Goal: Task Accomplishment & Management: Complete application form

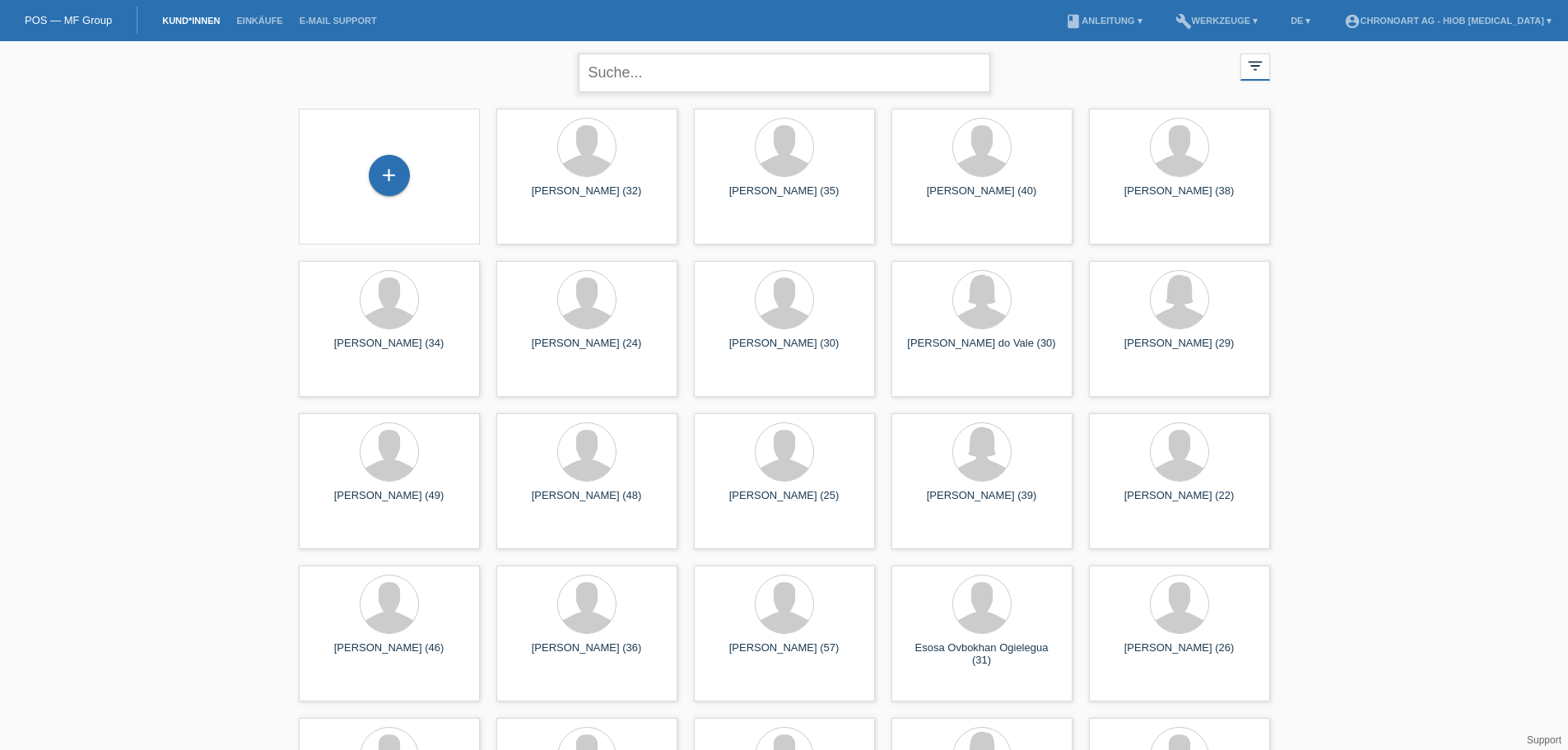
click at [651, 70] on input "text" at bounding box center [784, 73] width 412 height 39
type input "garic"
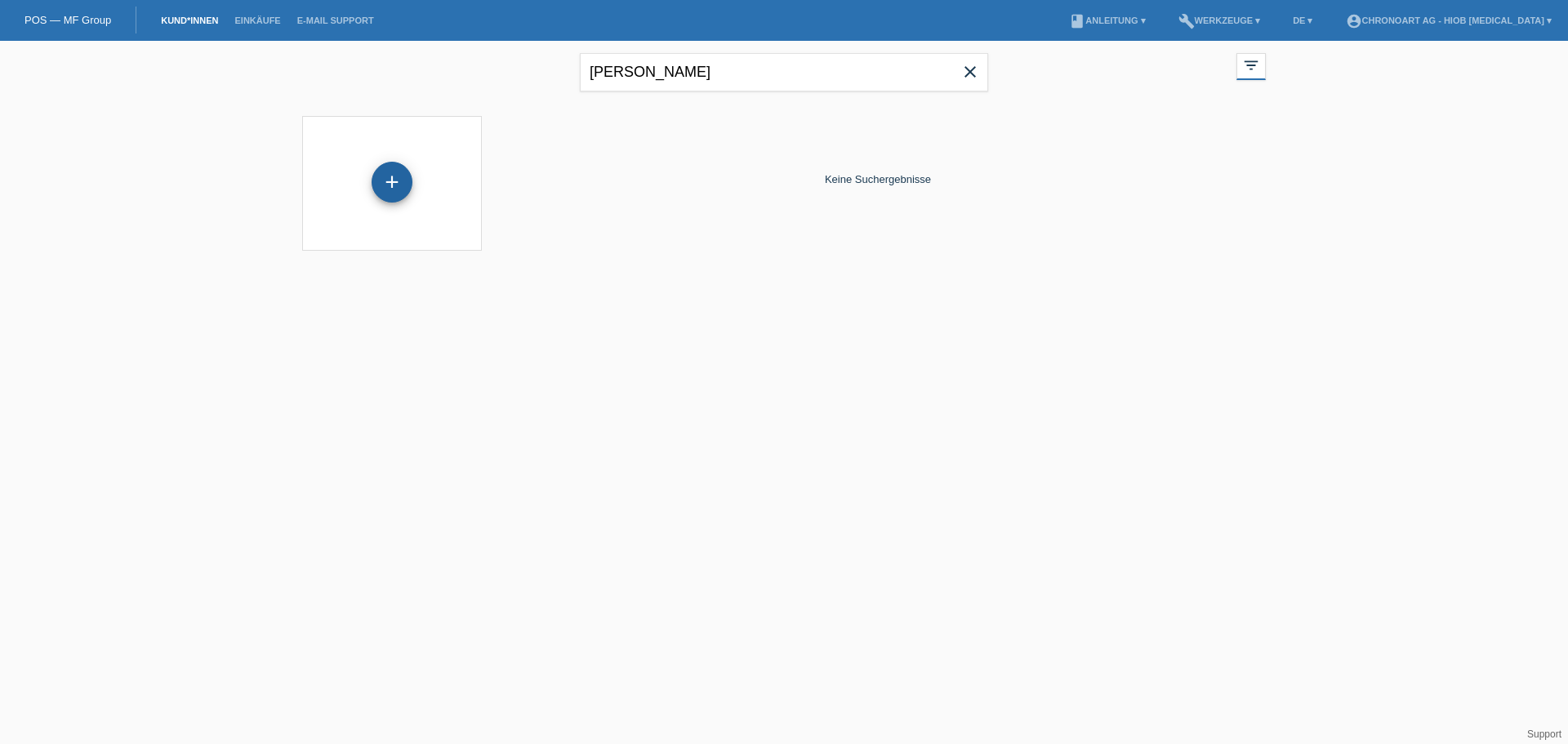
click at [373, 185] on div "+" at bounding box center [392, 182] width 41 height 41
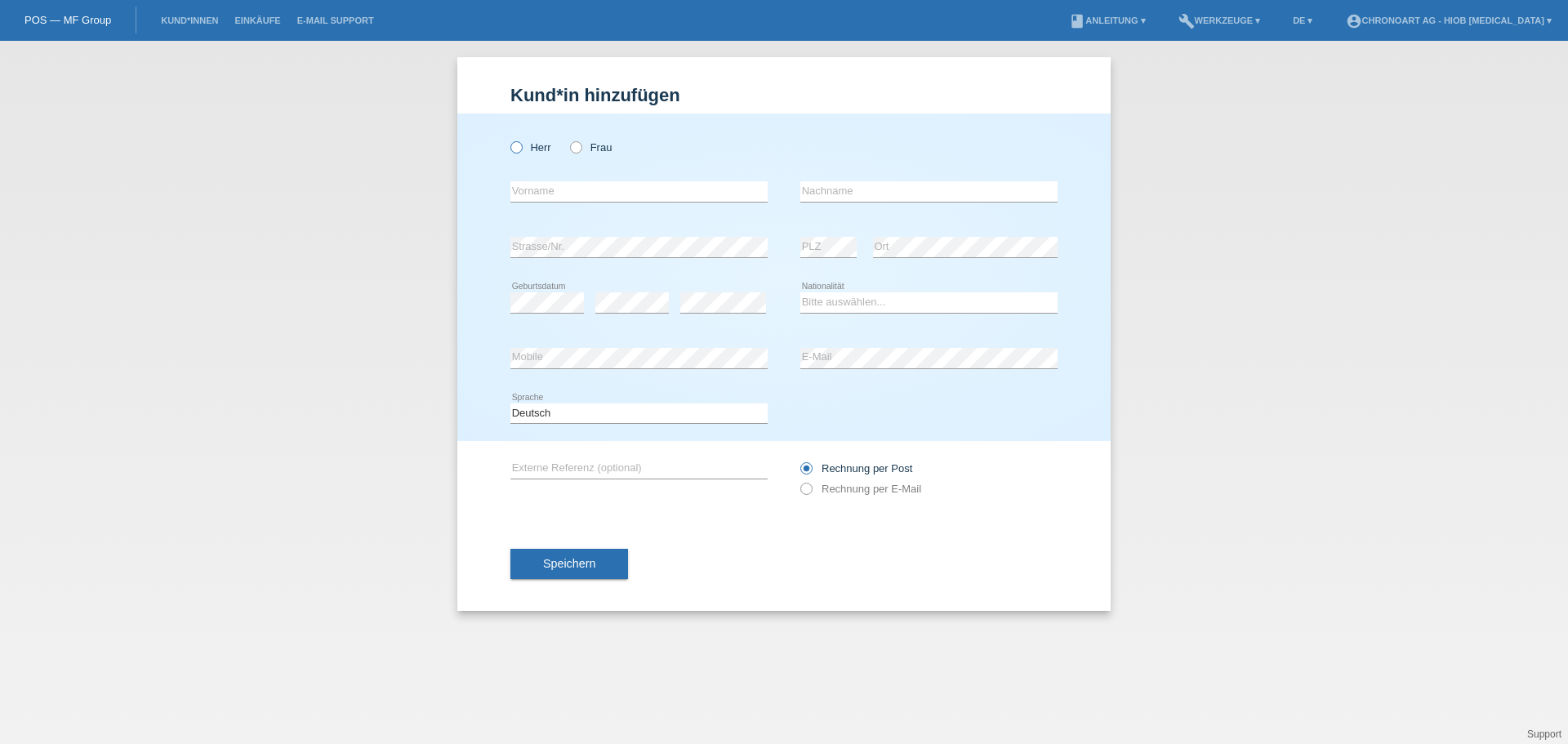
click at [537, 146] on label "Herr" at bounding box center [531, 147] width 41 height 12
click at [522, 146] on input "Herr" at bounding box center [516, 146] width 11 height 11
radio input "true"
click at [546, 194] on input "text" at bounding box center [639, 191] width 257 height 21
paste input "[PERSON_NAME]"
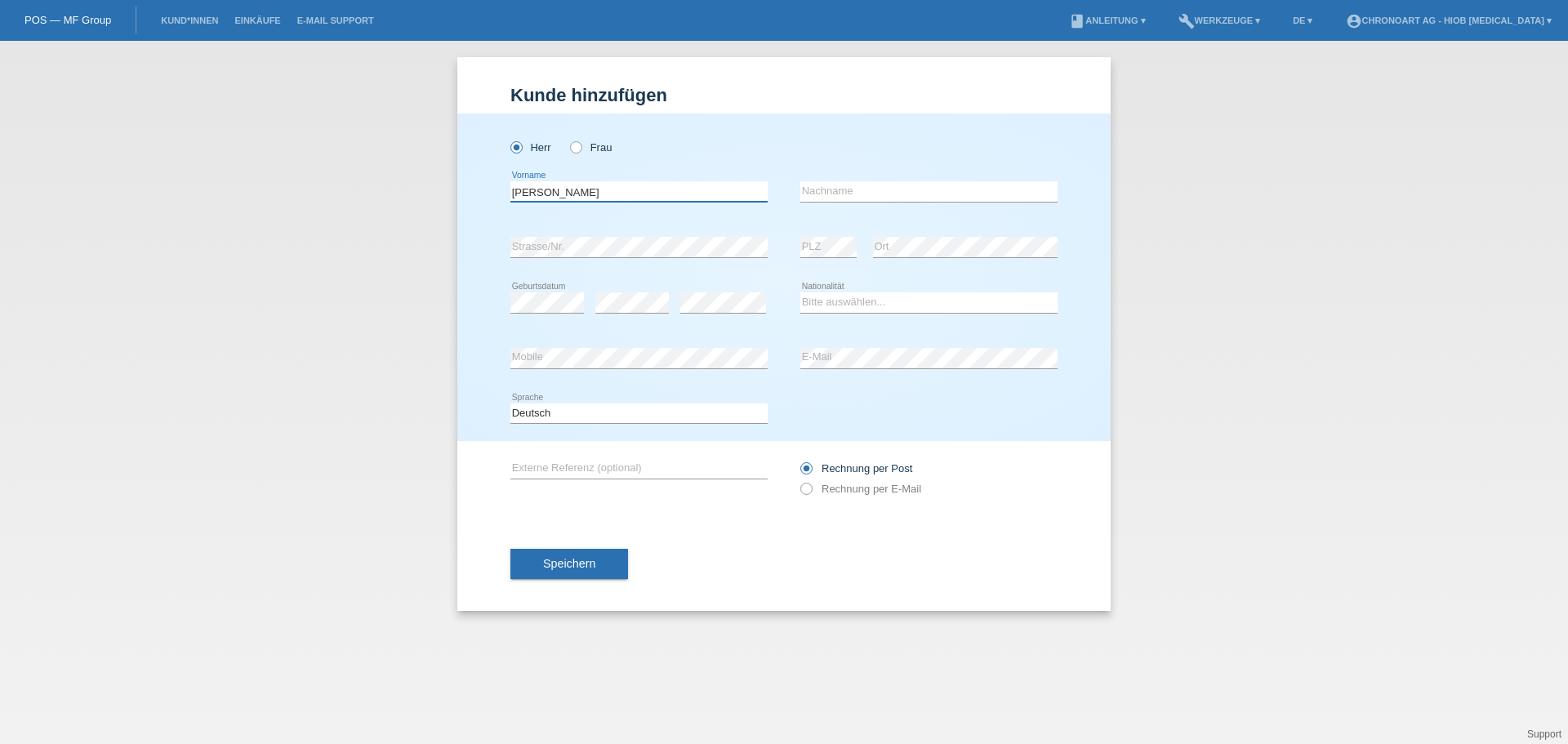
drag, startPoint x: 580, startPoint y: 182, endPoint x: 551, endPoint y: 193, distance: 31.0
click at [551, 193] on input "[PERSON_NAME]" at bounding box center [639, 191] width 257 height 21
type input "[PERSON_NAME]"
click at [869, 186] on input "text" at bounding box center [929, 191] width 257 height 21
paste input "Garic"
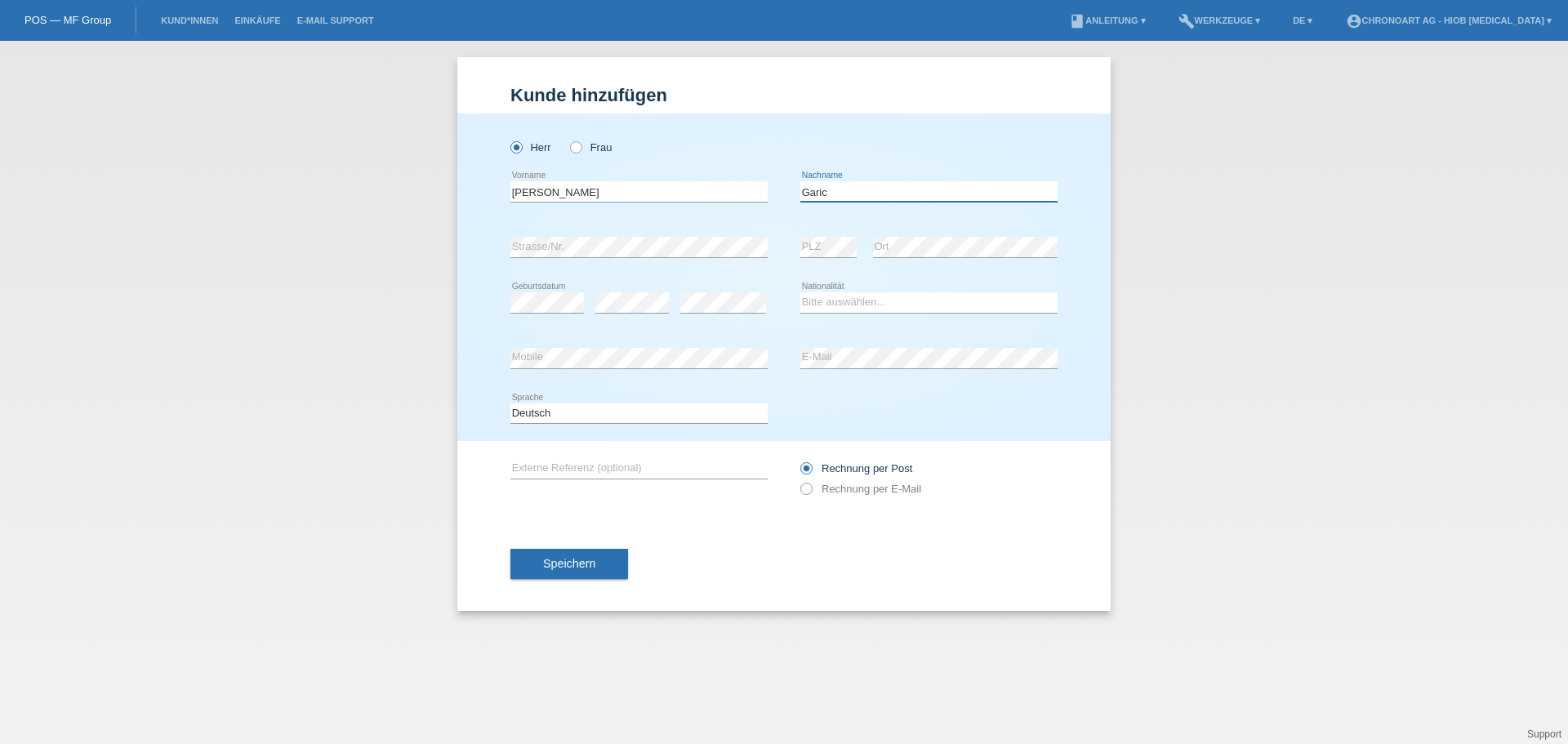
type input "Garic"
click at [835, 259] on div "error PLZ" at bounding box center [829, 247] width 56 height 56
click at [888, 307] on select "Bitte auswählen... Schweiz Deutschland Liechtenstein Österreich ------------ Af…" at bounding box center [929, 302] width 257 height 20
click at [888, 306] on select "Bitte auswählen... Schweiz Deutschland Liechtenstein Österreich ------------ Af…" at bounding box center [929, 302] width 257 height 20
click at [816, 311] on select "Bitte auswählen... Schweiz Deutschland Liechtenstein Österreich ------------ Af…" at bounding box center [929, 302] width 257 height 20
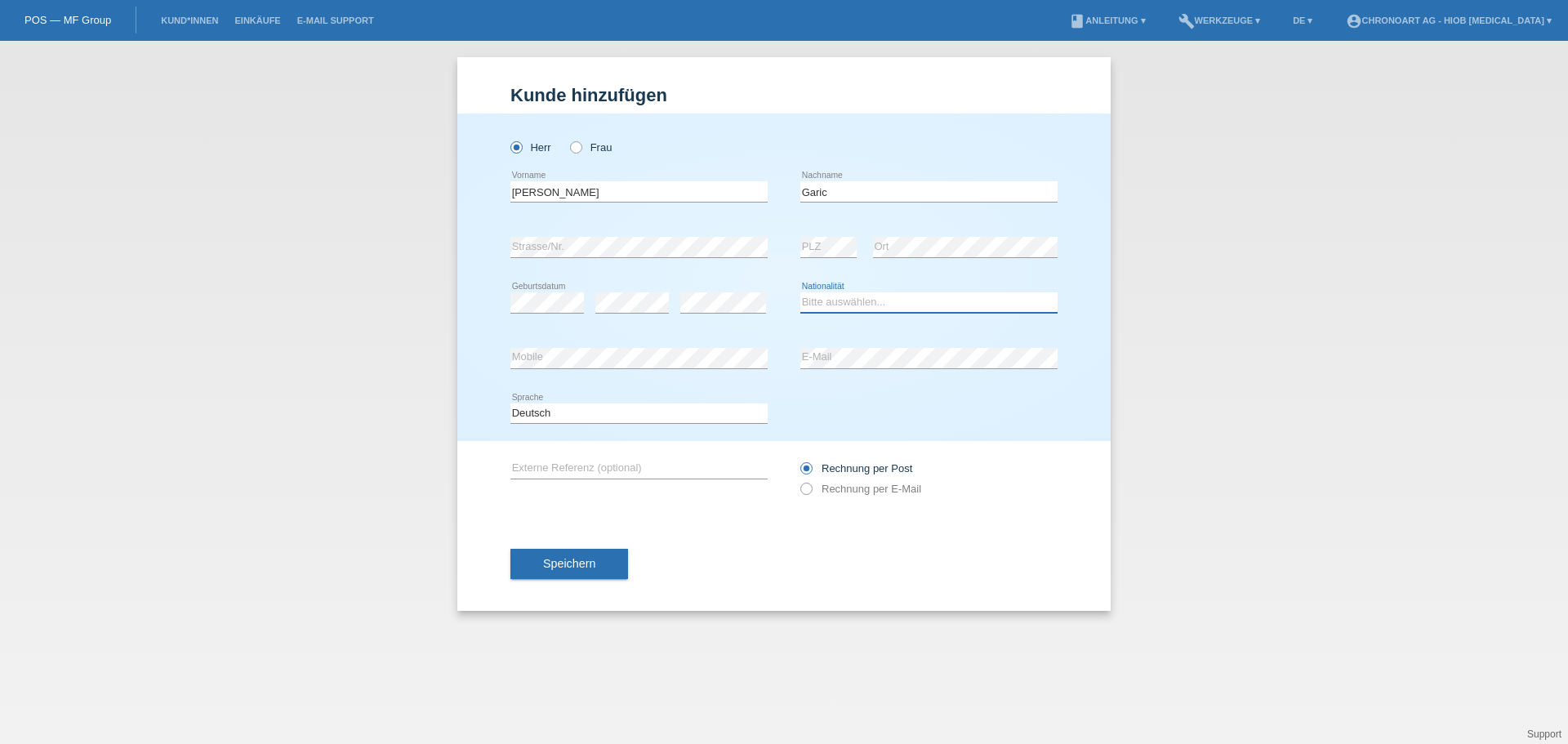
select select "CH"
click at [801, 292] on select "Bitte auswählen... Schweiz Deutschland Liechtenstein Österreich ------------ Af…" at bounding box center [929, 302] width 257 height 20
click at [599, 523] on div "Speichern" at bounding box center [784, 565] width 547 height 95
click at [798, 480] on icon at bounding box center [798, 480] width 0 height 0
click at [806, 493] on input "Rechnung per E-Mail" at bounding box center [806, 492] width 11 height 21
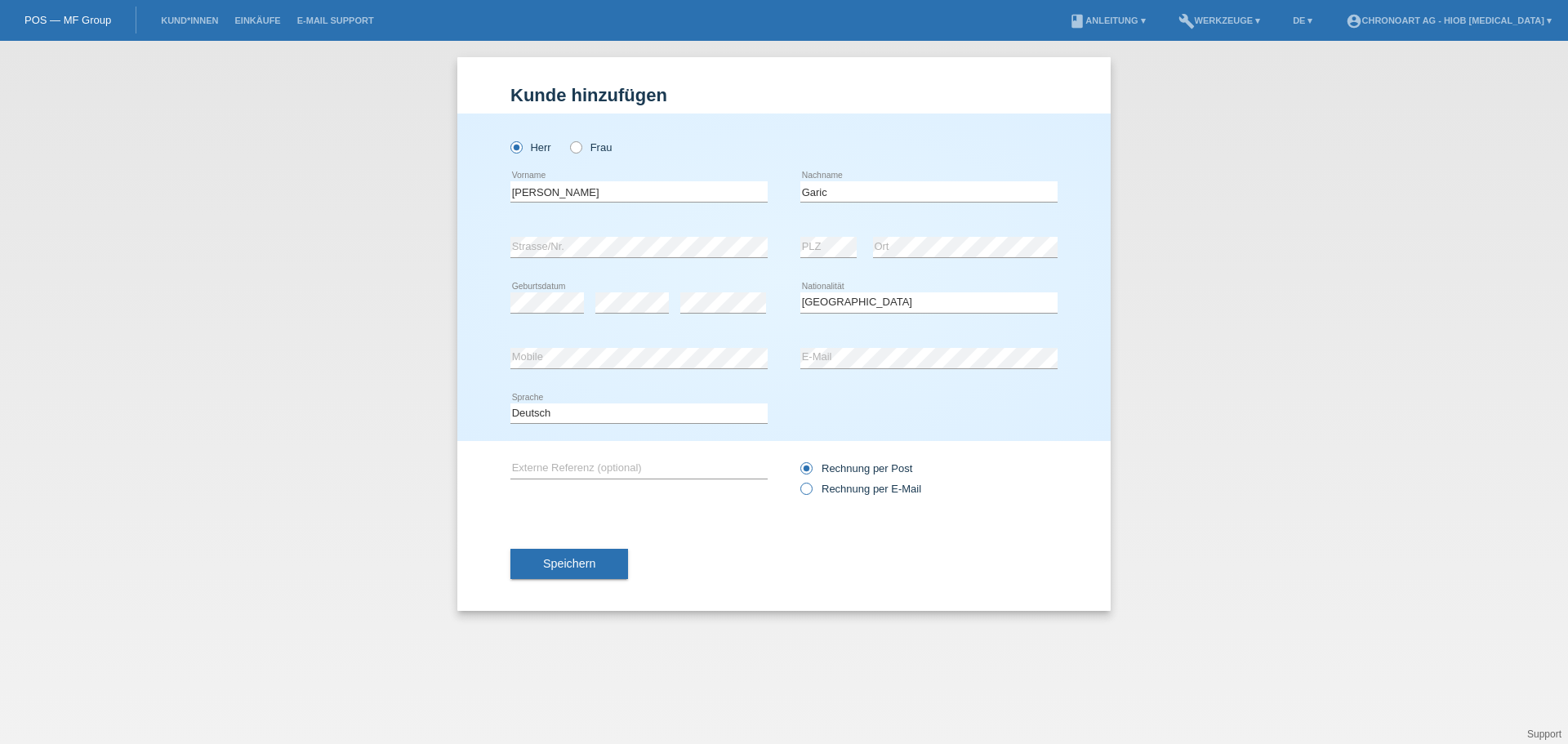
radio input "true"
click at [583, 556] on button "Speichern" at bounding box center [570, 564] width 118 height 31
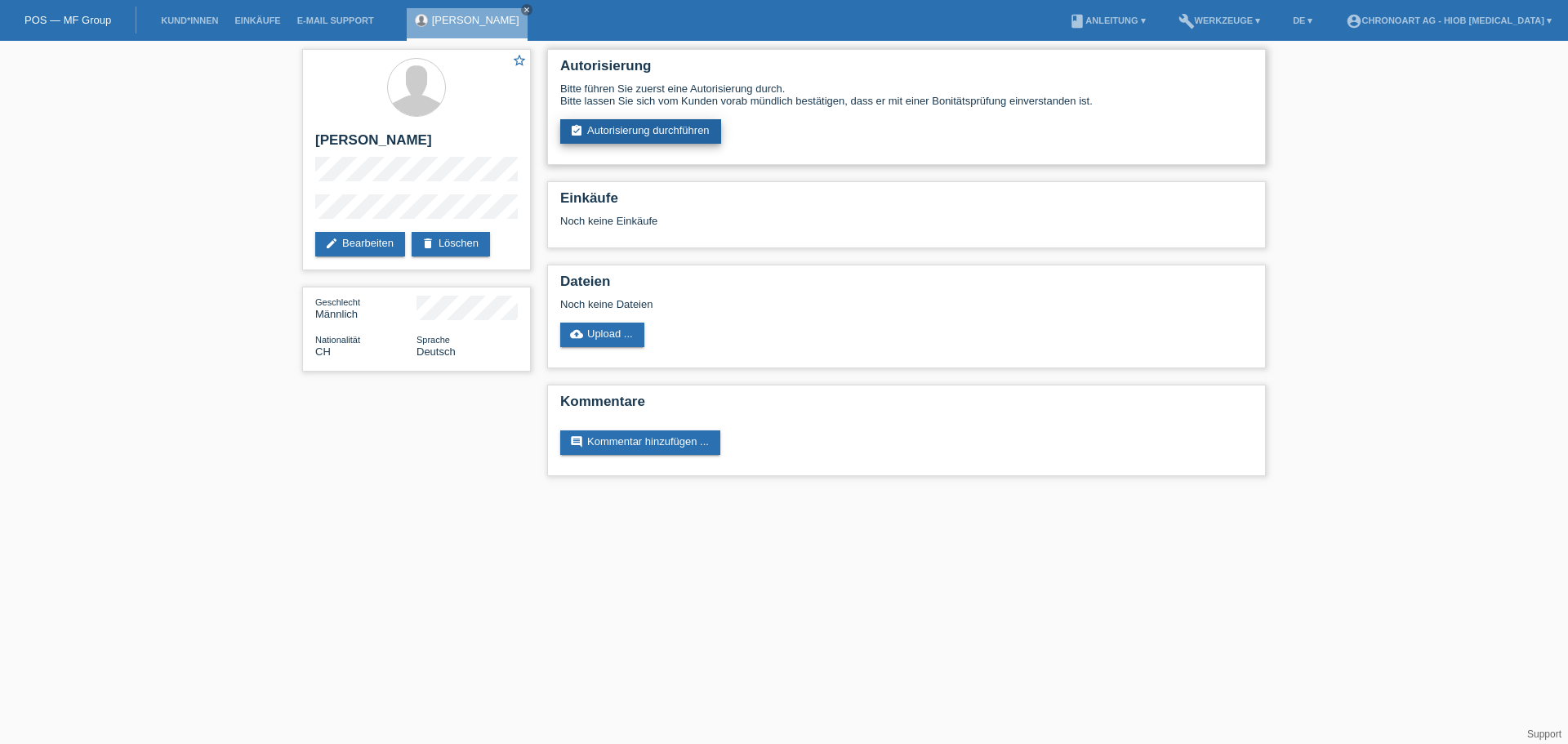
click at [613, 135] on link "assignment_turned_in Autorisierung durchführen" at bounding box center [641, 132] width 161 height 25
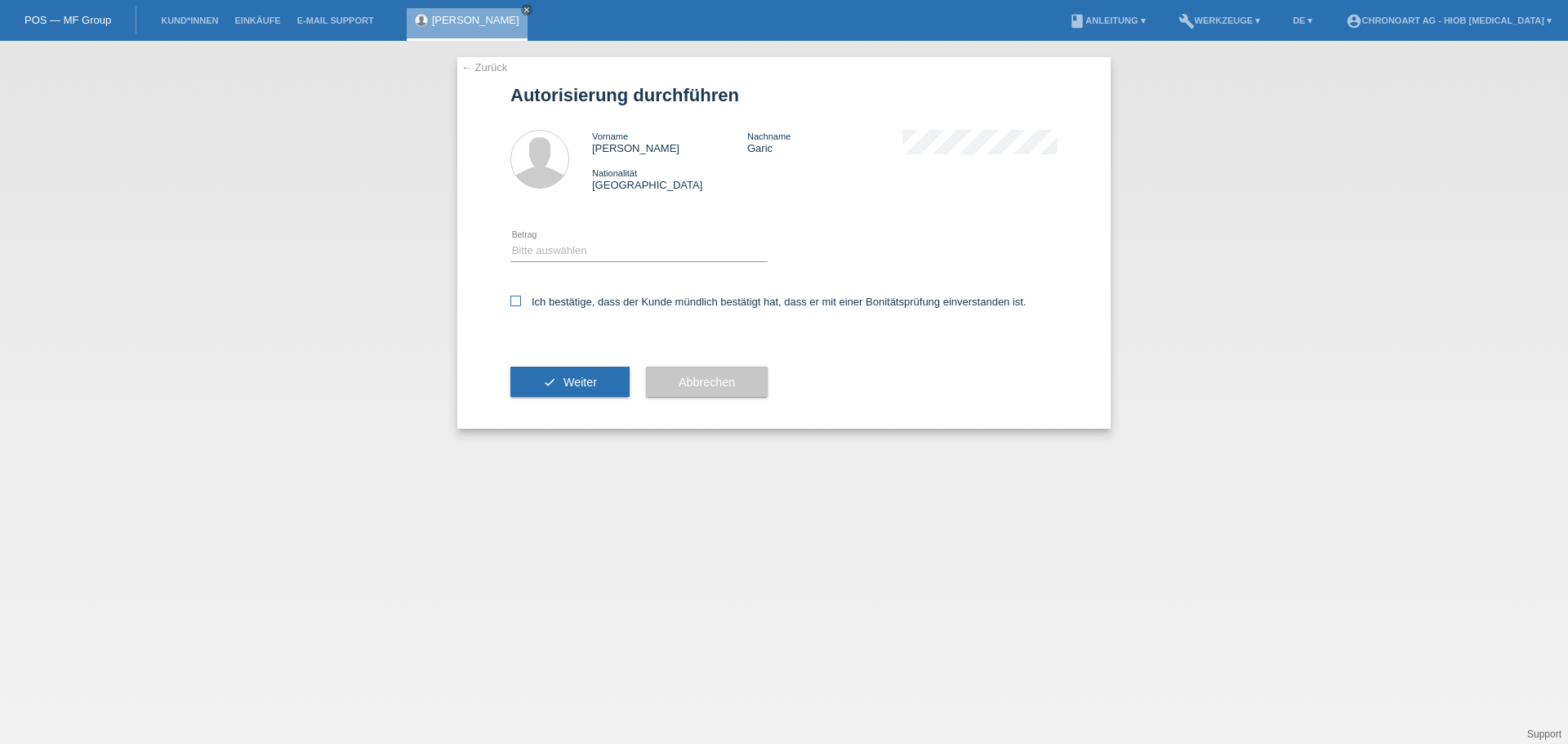
click at [519, 301] on icon at bounding box center [516, 301] width 11 height 11
click at [519, 301] on input "Ich bestätige, dass der Kunde mündlich bestätigt hat, dass er mit einer Bonität…" at bounding box center [516, 301] width 11 height 11
checkbox input "true"
click at [542, 248] on select "Bitte auswählen CHF 1.00 - CHF 499.00 CHF 500.00 - CHF 1'999.00 CHF 2'000.00 - …" at bounding box center [639, 251] width 257 height 20
select select "3"
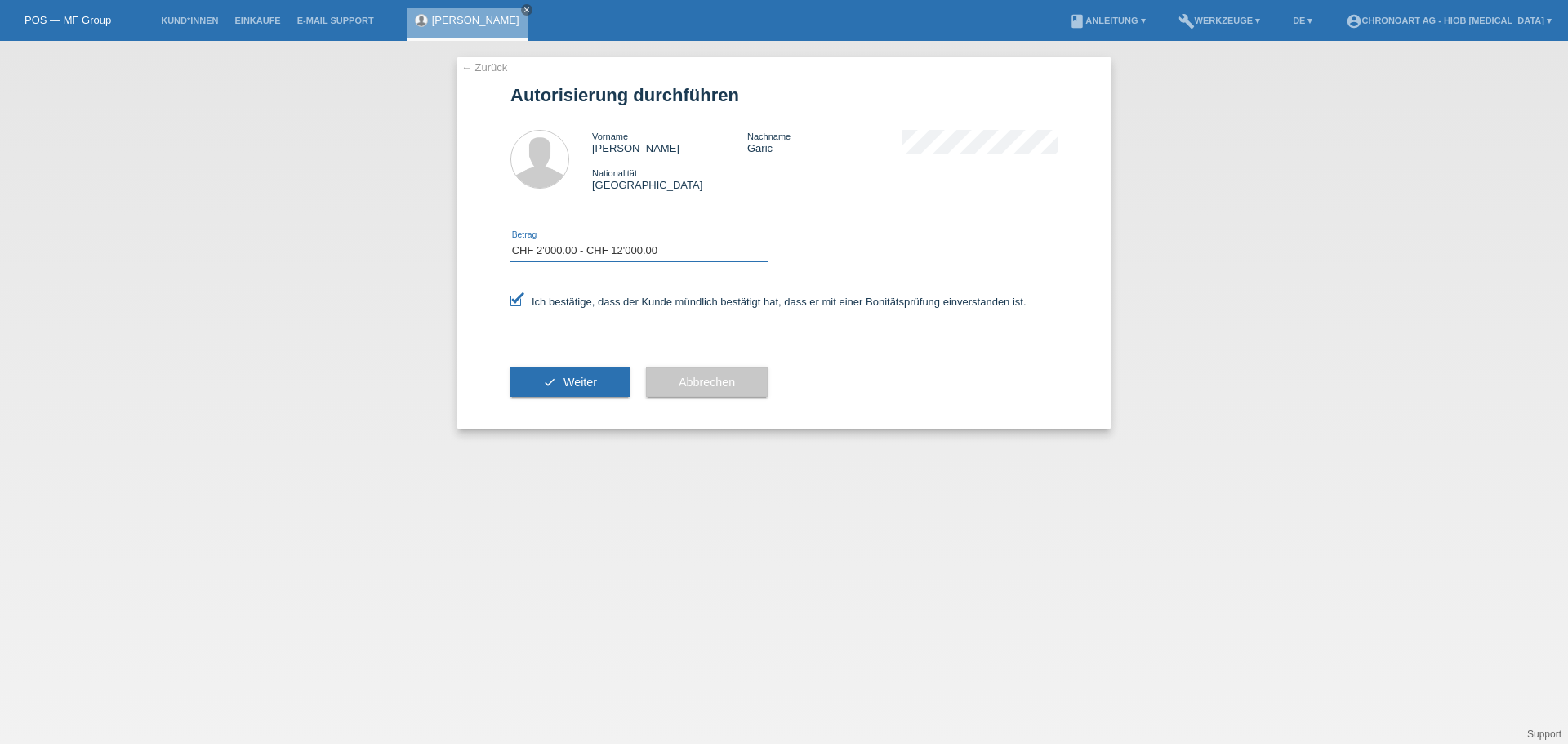
click at [511, 241] on select "Bitte auswählen CHF 1.00 - CHF 499.00 CHF 500.00 - CHF 1'999.00 CHF 2'000.00 - …" at bounding box center [639, 251] width 257 height 20
click at [551, 378] on button "check Weiter" at bounding box center [571, 382] width 120 height 31
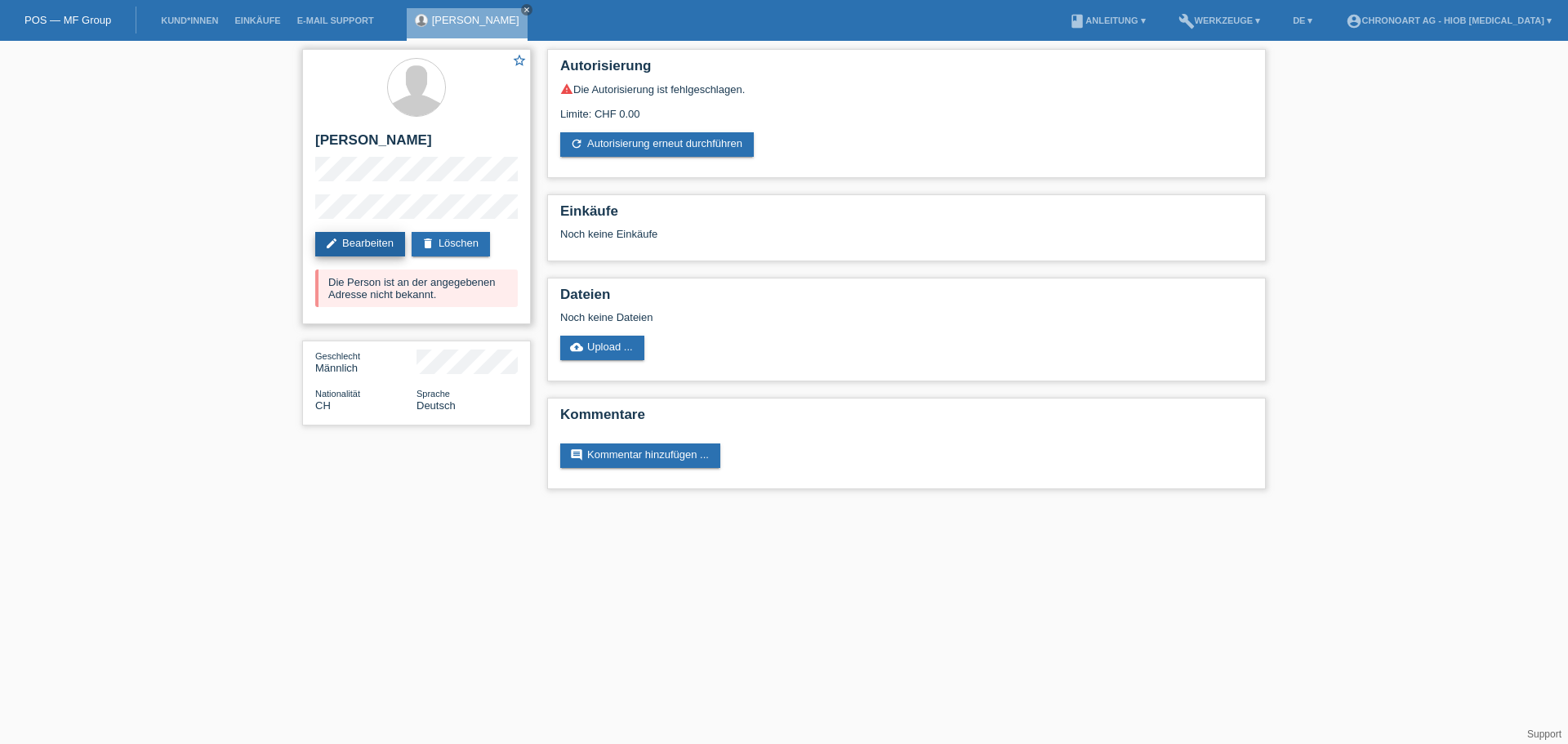
click at [355, 252] on link "edit Bearbeiten" at bounding box center [360, 244] width 90 height 25
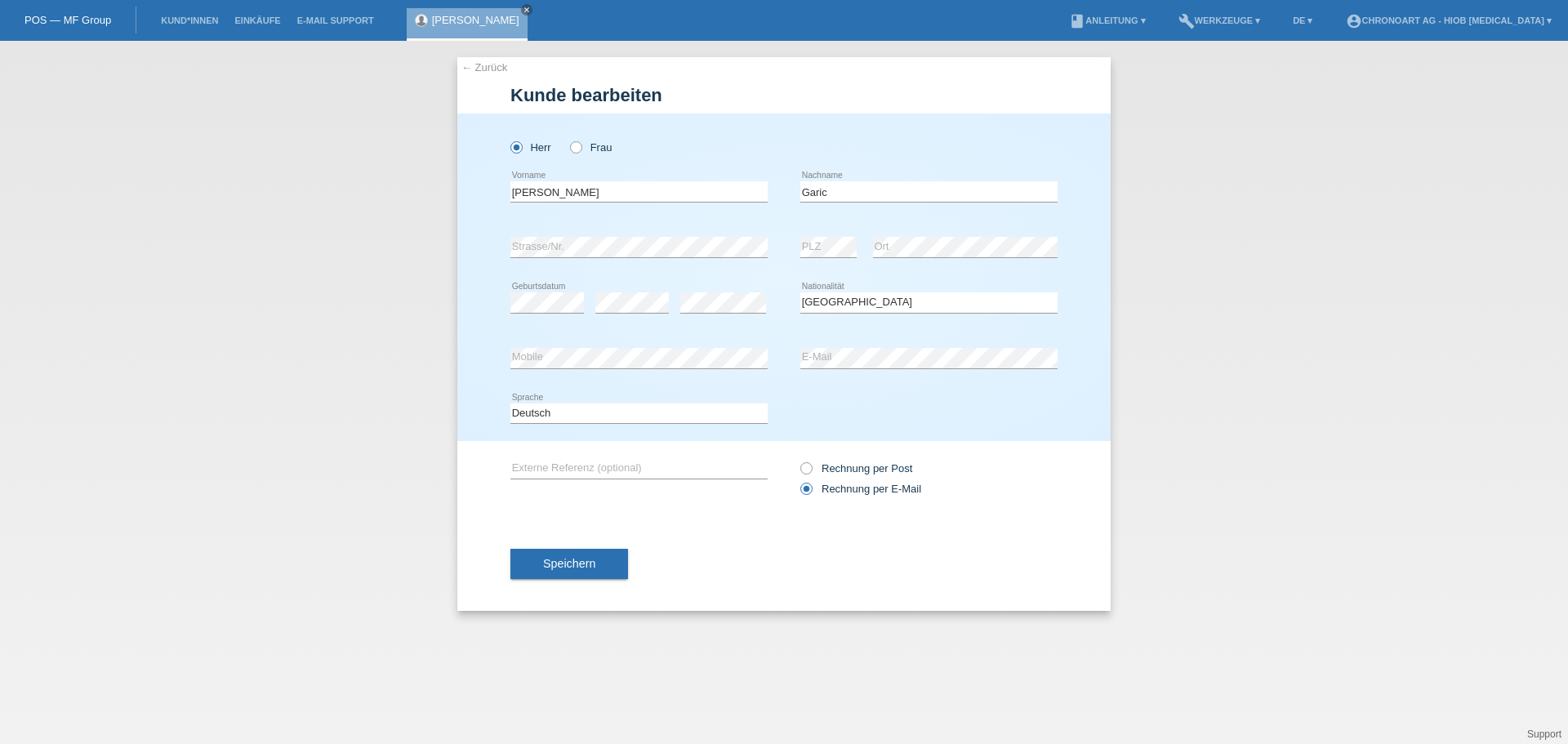
select select "CH"
click at [483, 249] on div "Herr Frau [GEOGRAPHIC_DATA] error Vorname C" at bounding box center [784, 277] width 654 height 327
click at [785, 260] on div "error Strasse/Nr. error PLZ error Ort" at bounding box center [784, 247] width 547 height 56
click at [725, 525] on div "Speichern" at bounding box center [784, 565] width 547 height 95
click at [600, 563] on button "Speichern" at bounding box center [570, 564] width 118 height 31
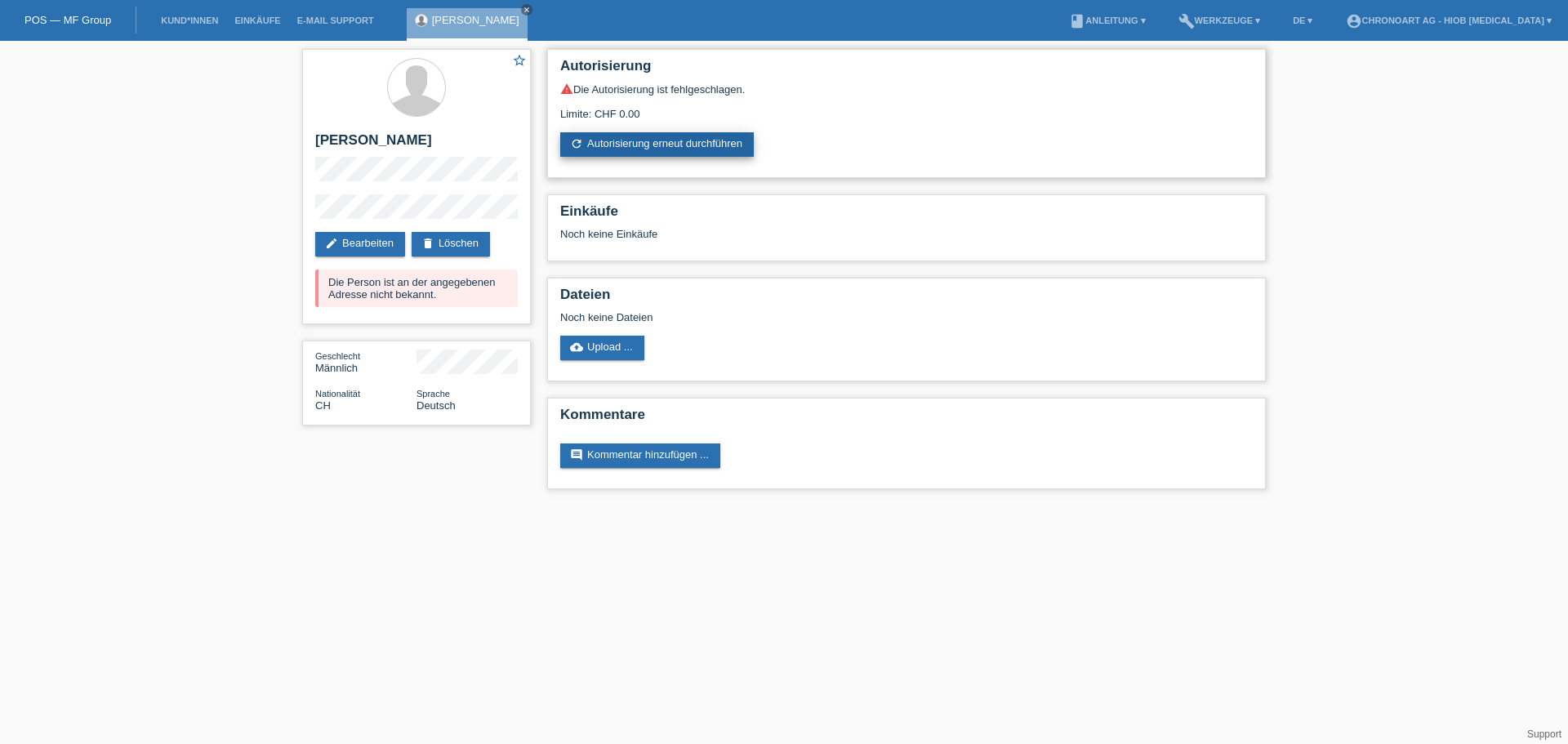
click at [625, 143] on link "refresh Autorisierung erneut durchführen" at bounding box center [657, 144] width 194 height 25
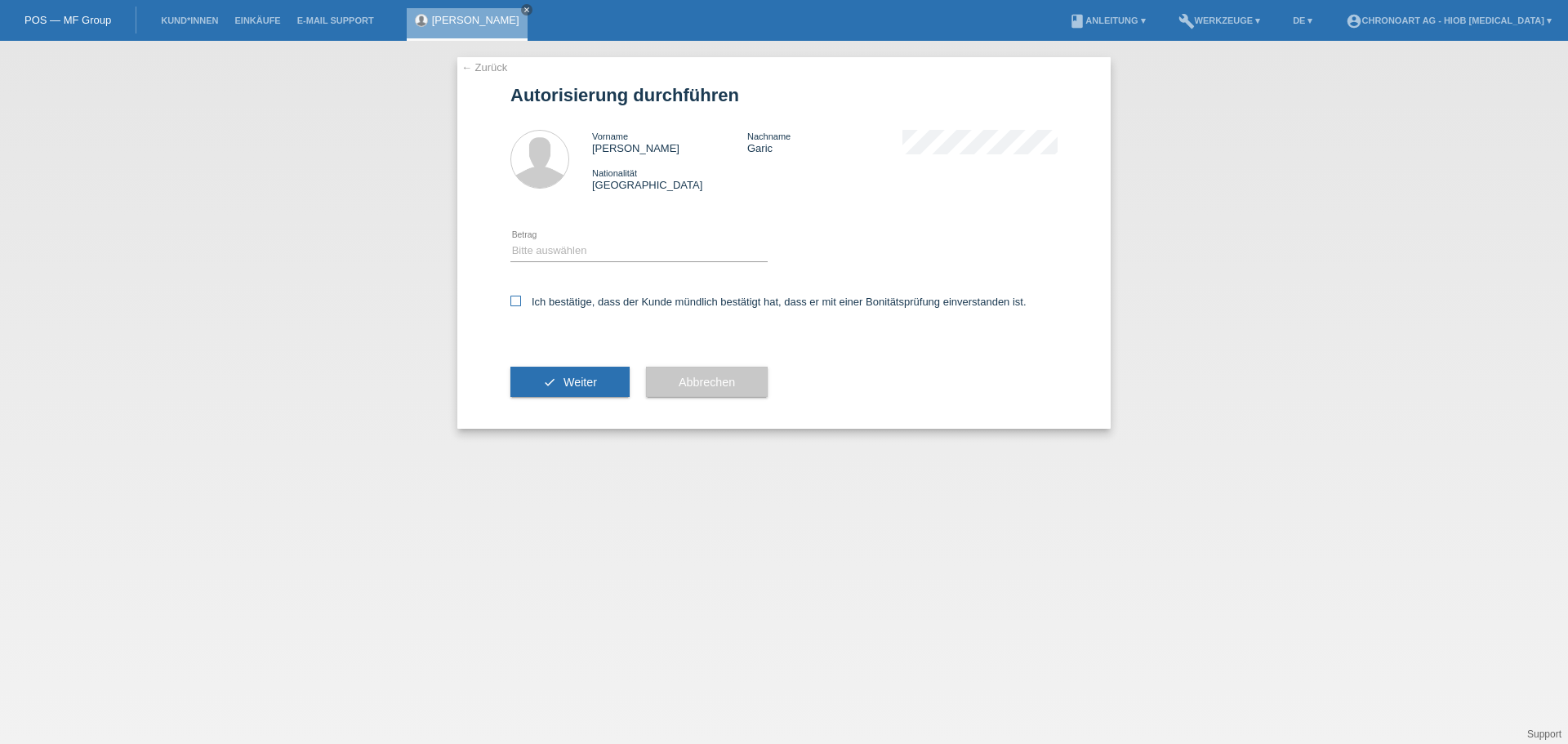
click at [546, 297] on label "Ich bestätige, dass der Kunde mündlich bestätigt hat, dass er mit einer Bonität…" at bounding box center [769, 301] width 517 height 12
click at [522, 297] on input "Ich bestätige, dass der Kunde mündlich bestätigt hat, dass er mit einer Bonität…" at bounding box center [516, 301] width 11 height 11
checkbox input "true"
click at [522, 247] on select "Bitte auswählen CHF 1.00 - CHF 499.00 CHF 500.00 - CHF 1'999.00 CHF 2'000.00 - …" at bounding box center [639, 251] width 257 height 20
select select "3"
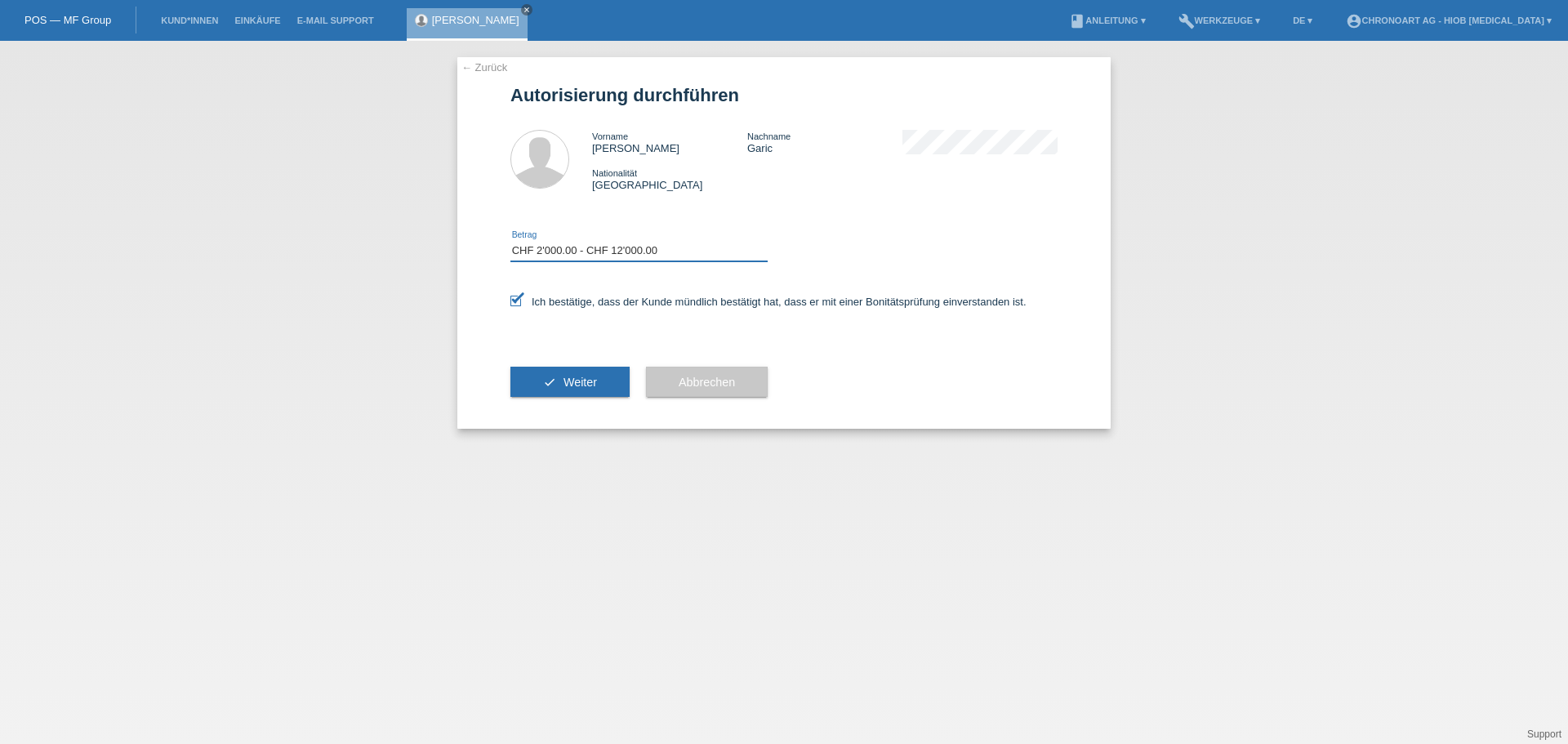
click at [511, 241] on select "Bitte auswählen CHF 1.00 - CHF 499.00 CHF 500.00 - CHF 1'999.00 CHF 2'000.00 - …" at bounding box center [639, 251] width 257 height 20
click at [559, 382] on button "check Weiter" at bounding box center [571, 382] width 120 height 31
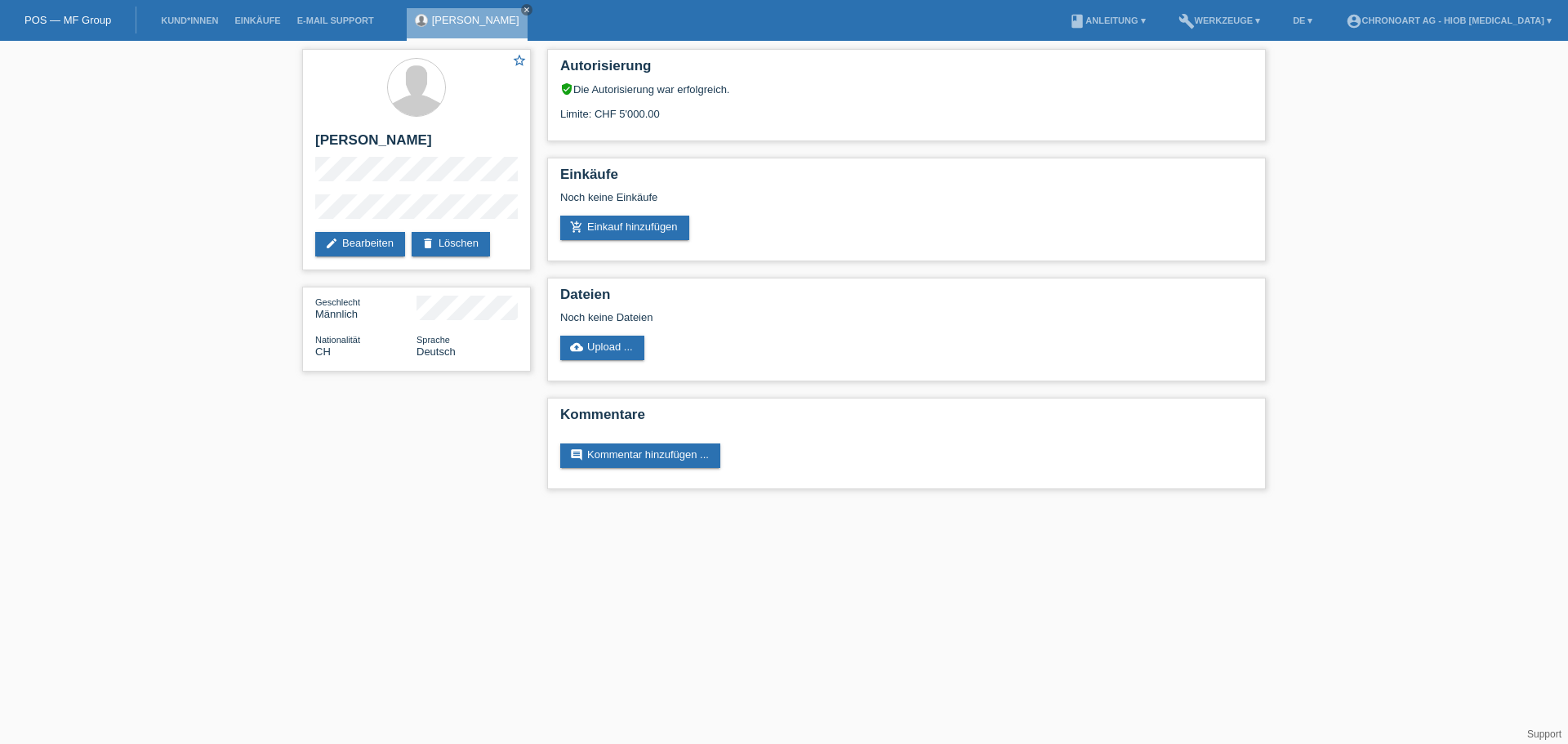
click at [802, 506] on html "POS — MF Group Kund*innen Einkäufe E-Mail Support [PERSON_NAME] close menu" at bounding box center [784, 252] width 1568 height 506
click at [685, 106] on div "Limite: CHF 5'000.00" at bounding box center [907, 108] width 693 height 25
click at [671, 120] on div "Limite: CHF 5'000.00" at bounding box center [907, 108] width 693 height 25
drag, startPoint x: 664, startPoint y: 114, endPoint x: 556, endPoint y: 110, distance: 108.1
click at [556, 110] on div "Autorisierung verified_user Die Autorisierung war erfolgreich. Limite: CHF 5'00…" at bounding box center [907, 95] width 719 height 92
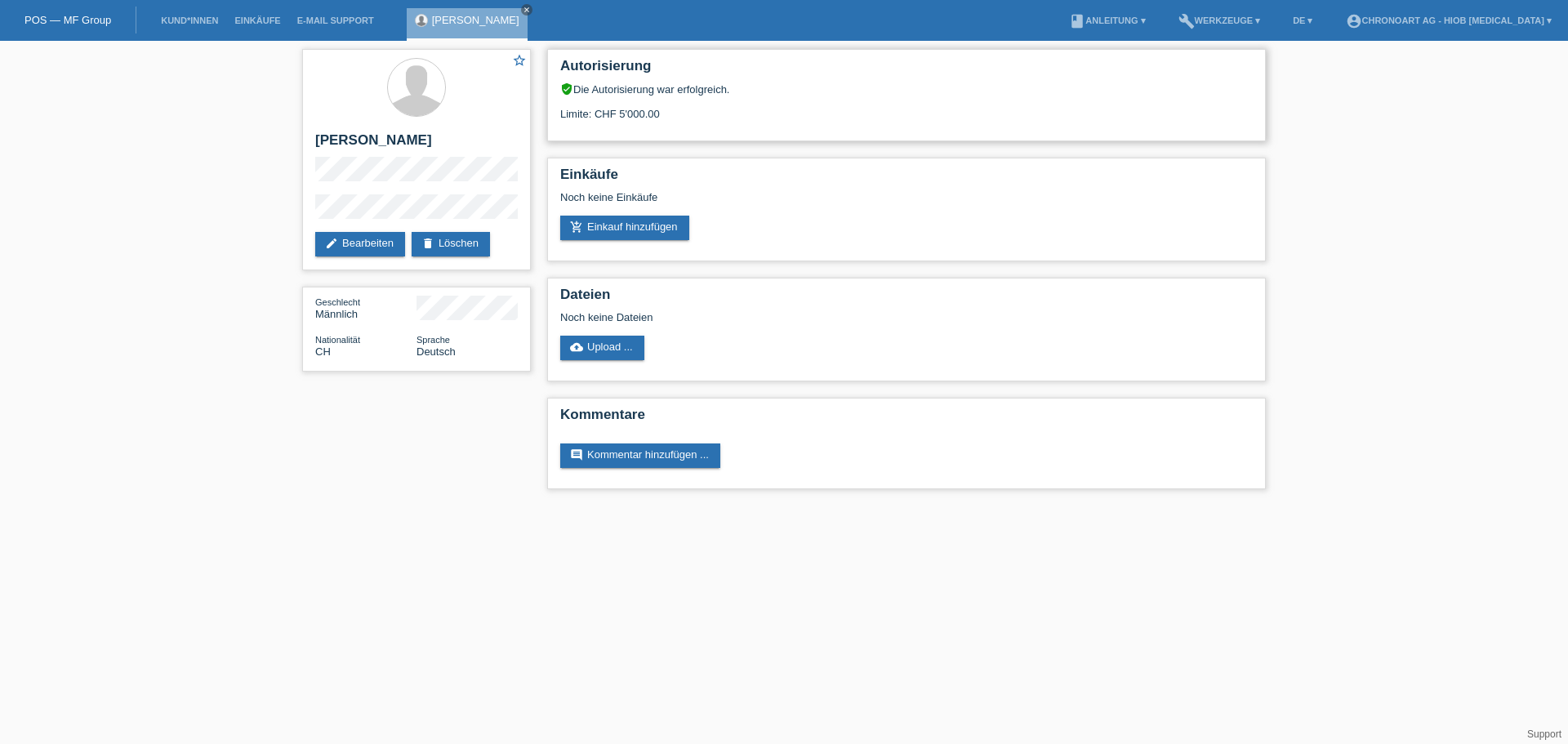
click at [686, 108] on div "Limite: CHF 5'000.00" at bounding box center [907, 108] width 693 height 25
click at [707, 114] on div "Limite: CHF 5'000.00" at bounding box center [907, 108] width 693 height 25
click at [191, 22] on link "Kund*innen" at bounding box center [189, 21] width 74 height 10
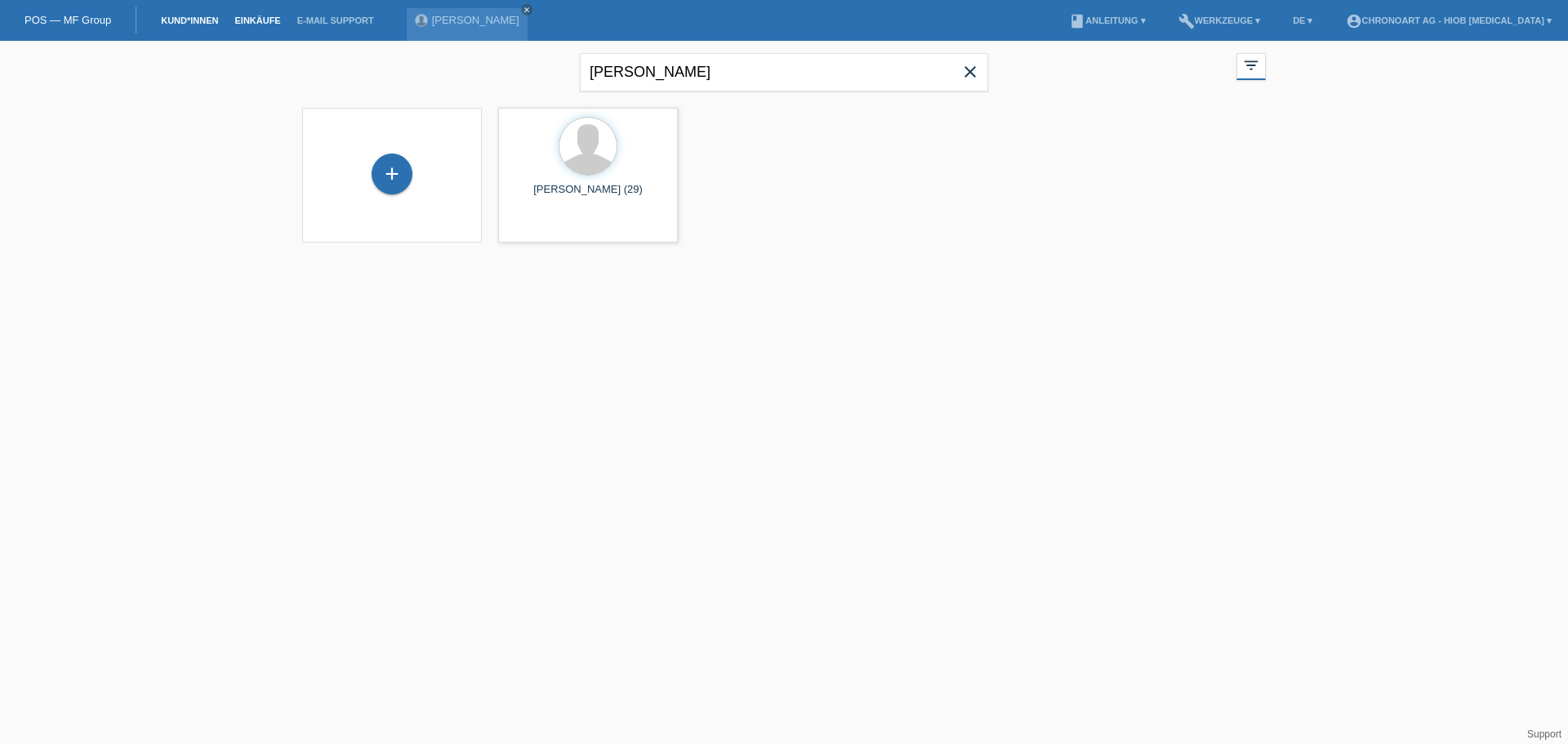
click at [252, 24] on link "Einkäufe" at bounding box center [257, 21] width 62 height 10
